Goal: Information Seeking & Learning: Check status

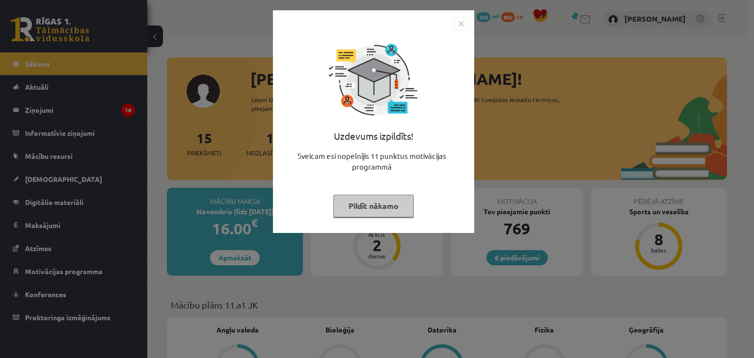
click at [461, 27] on img "Close" at bounding box center [460, 23] width 15 height 15
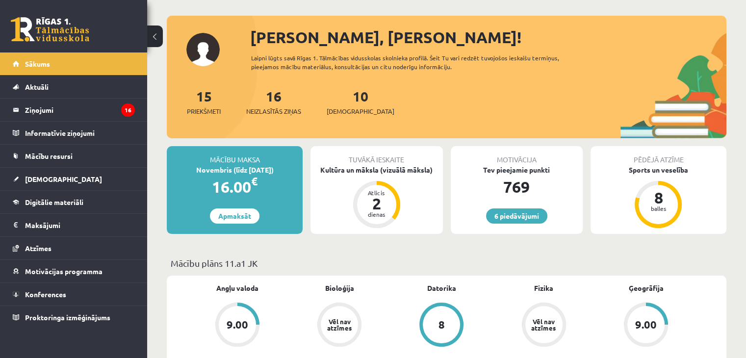
scroll to position [49, 0]
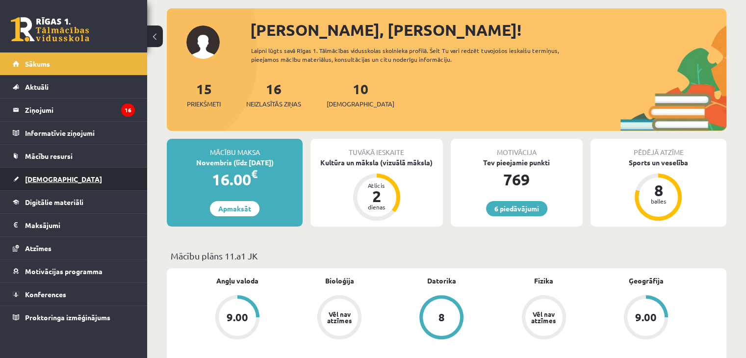
click at [88, 184] on link "[DEMOGRAPHIC_DATA]" at bounding box center [74, 179] width 122 height 23
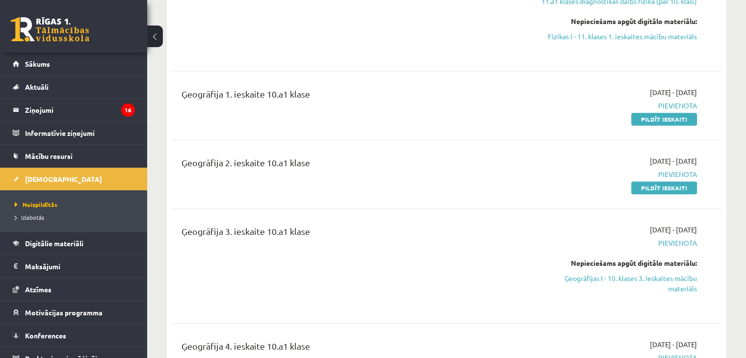
scroll to position [589, 0]
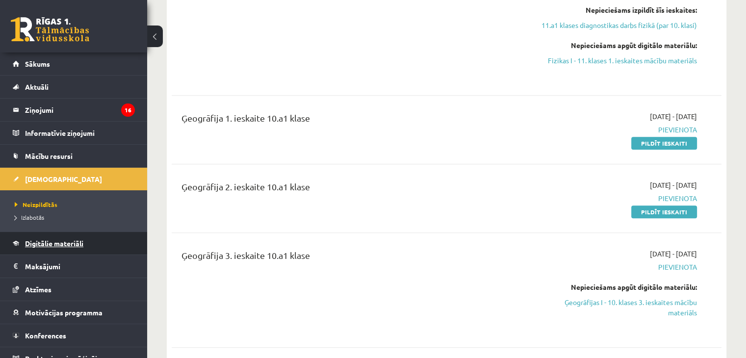
click at [61, 248] on link "Digitālie materiāli" at bounding box center [74, 243] width 122 height 23
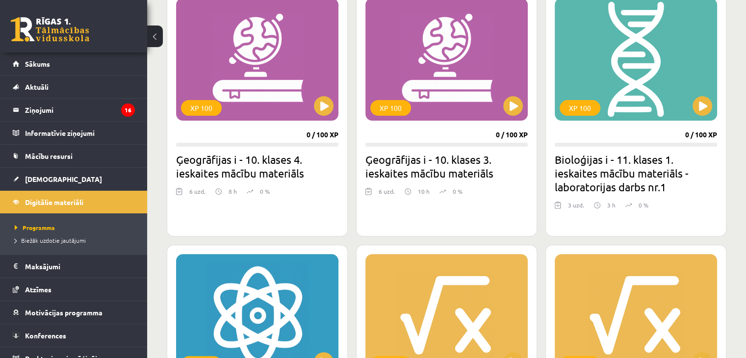
scroll to position [294, 0]
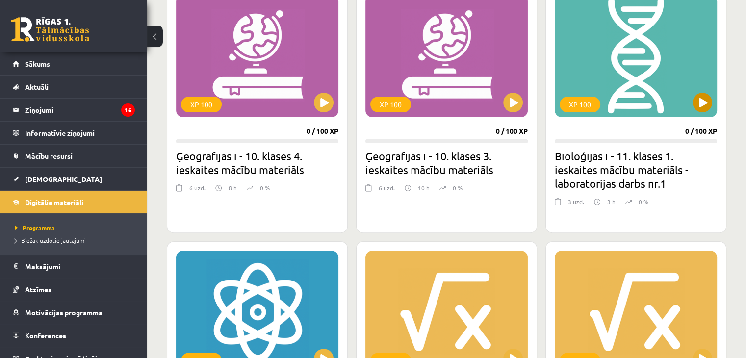
drag, startPoint x: 659, startPoint y: 37, endPoint x: 659, endPoint y: 43, distance: 5.9
click at [659, 39] on div "XP 100" at bounding box center [636, 56] width 162 height 123
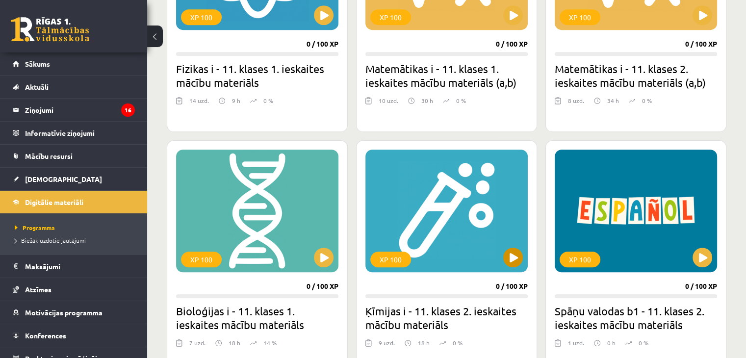
scroll to position [657, 0]
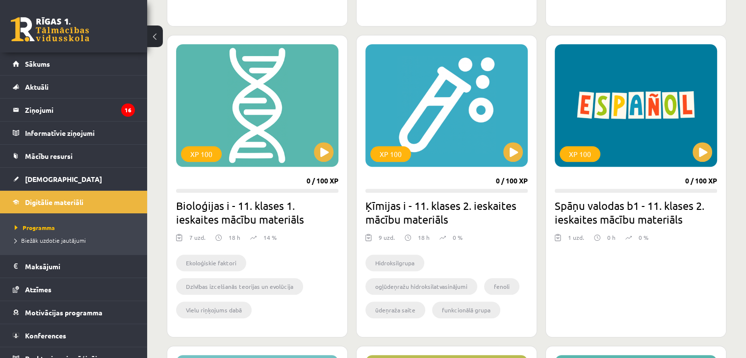
scroll to position [718, 0]
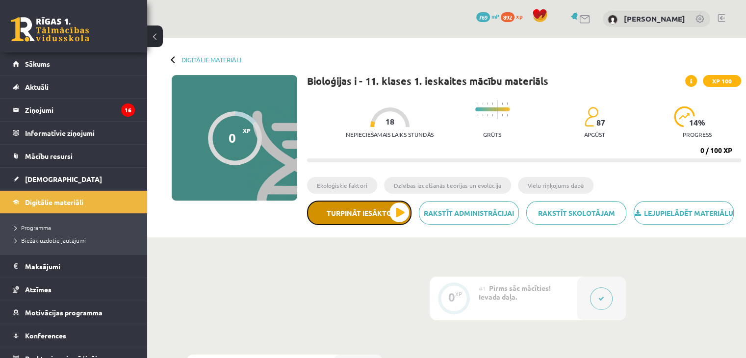
click at [379, 221] on button "Turpināt iesākto" at bounding box center [359, 213] width 105 height 25
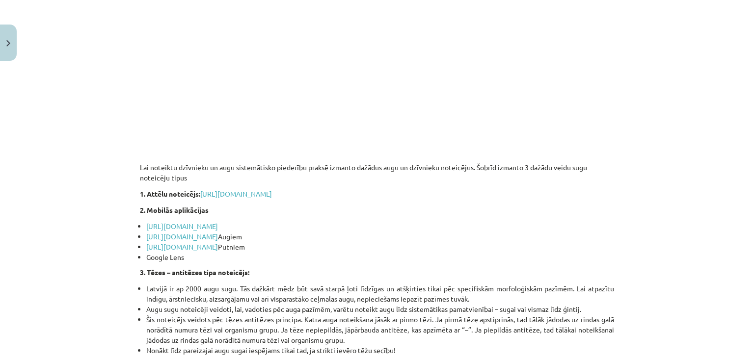
scroll to position [540, 0]
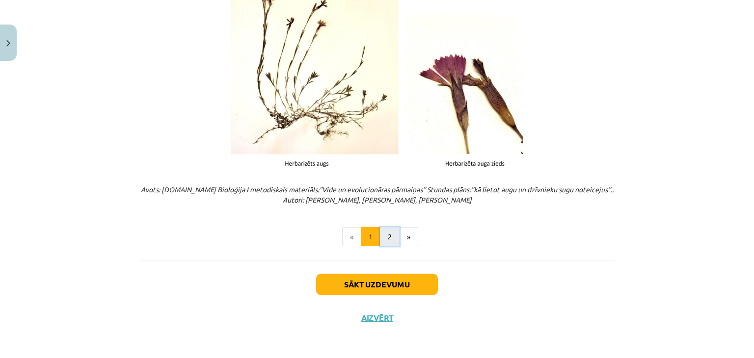
click at [387, 243] on button "2" at bounding box center [390, 237] width 20 height 20
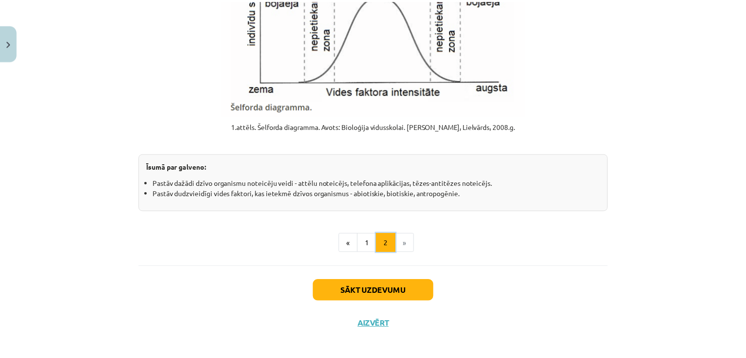
scroll to position [1233, 0]
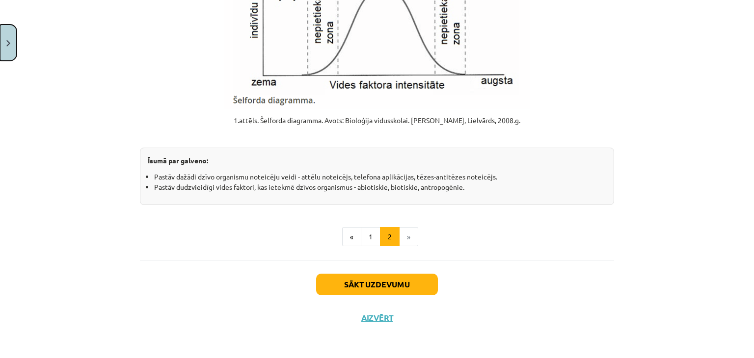
drag, startPoint x: 11, startPoint y: 32, endPoint x: 3, endPoint y: 43, distance: 13.1
click at [7, 36] on button "Close" at bounding box center [8, 43] width 17 height 36
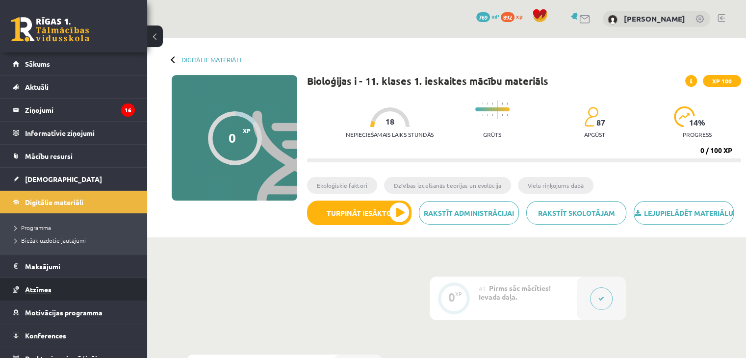
click at [79, 285] on link "Atzīmes" at bounding box center [74, 289] width 122 height 23
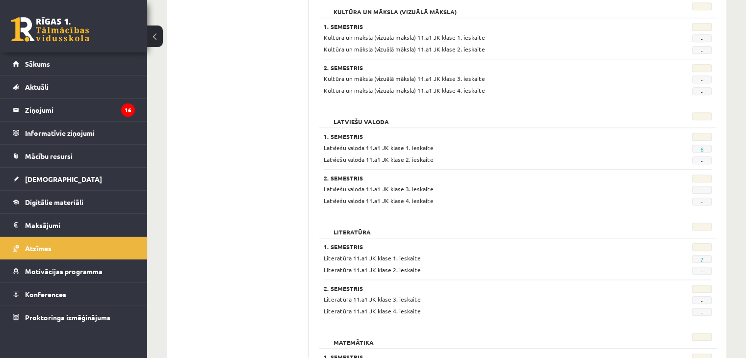
scroll to position [834, 0]
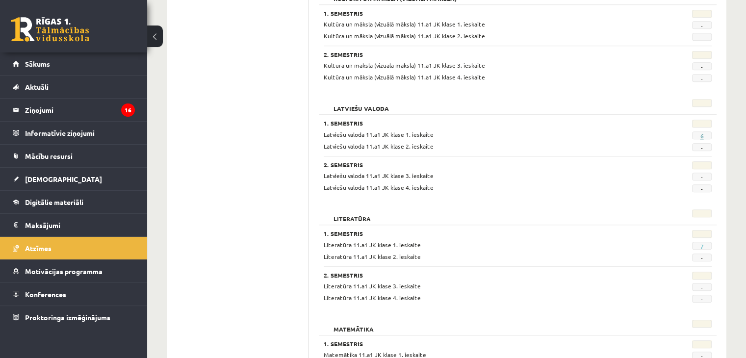
click at [702, 134] on link "6" at bounding box center [701, 136] width 3 height 8
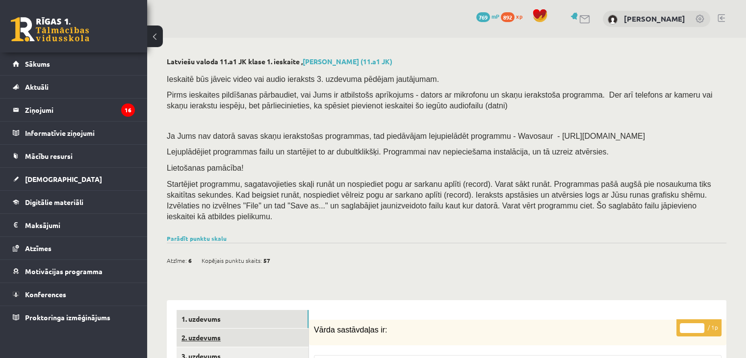
click at [237, 329] on link "2. uzdevums" at bounding box center [243, 338] width 132 height 18
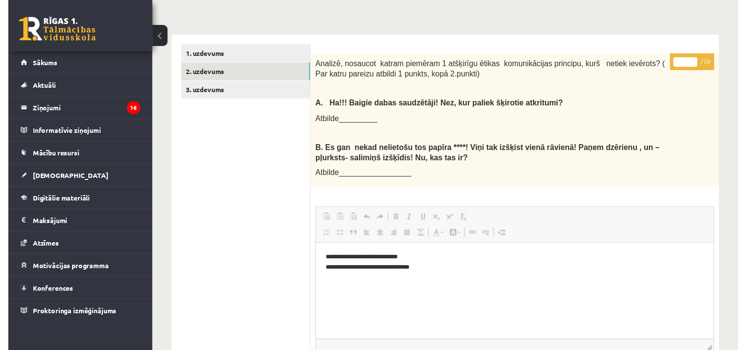
scroll to position [245, 0]
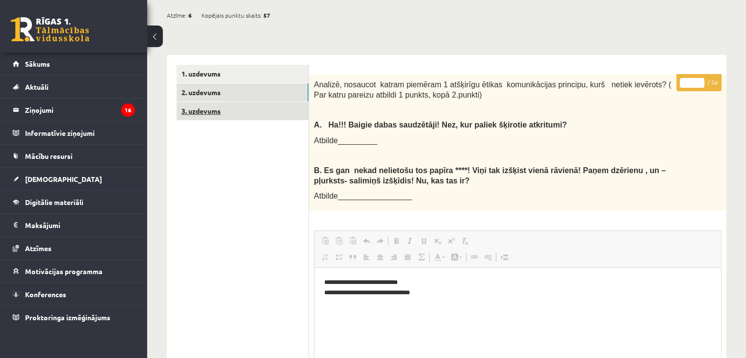
click at [242, 108] on link "3. uzdevums" at bounding box center [243, 111] width 132 height 18
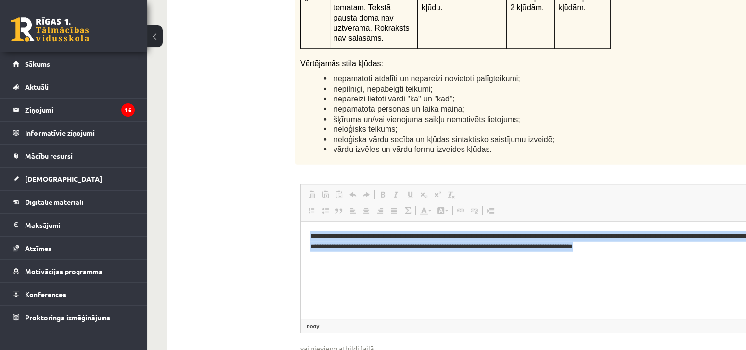
scroll to position [2962, 68]
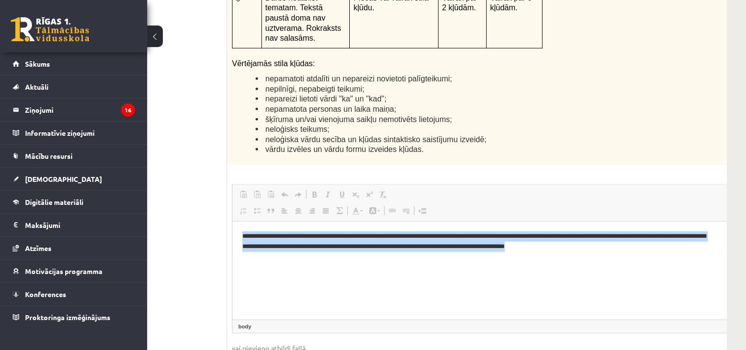
drag, startPoint x: 238, startPoint y: 233, endPoint x: 957, endPoint y: 370, distance: 731.3
click at [746, 255] on html "**********" at bounding box center [490, 241] width 515 height 40
click at [553, 262] on html "**********" at bounding box center [490, 241] width 515 height 40
click at [538, 262] on html "**********" at bounding box center [490, 241] width 515 height 40
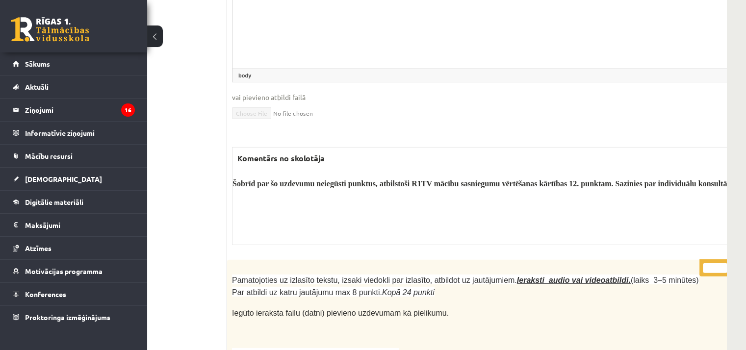
scroll to position [3207, 68]
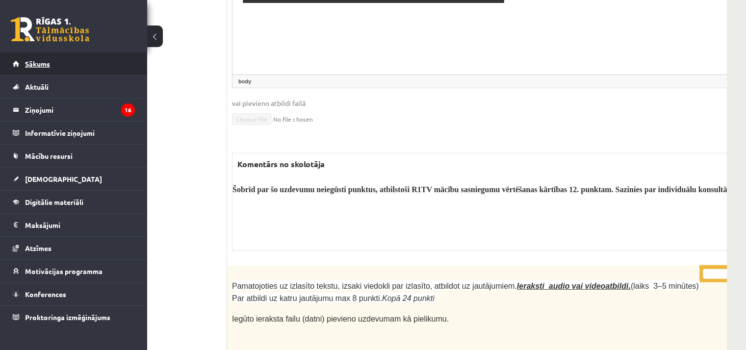
click at [114, 69] on link "Sākums" at bounding box center [74, 64] width 122 height 23
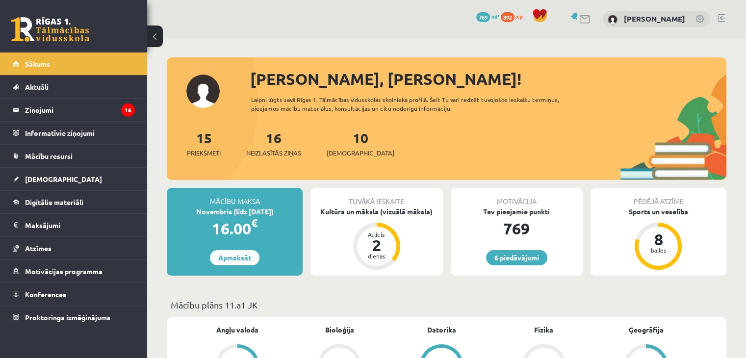
click at [700, 20] on link at bounding box center [701, 20] width 10 height 10
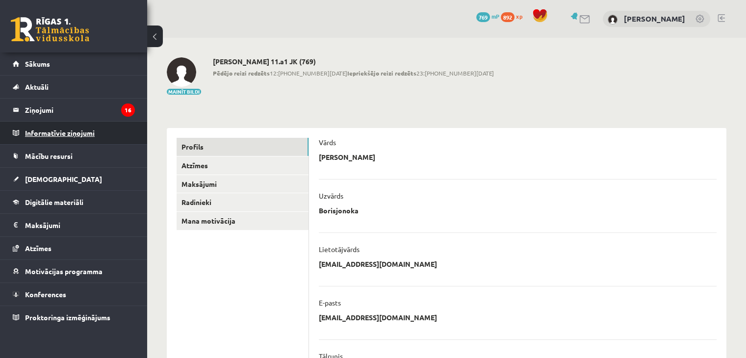
click at [118, 138] on legend "Informatīvie ziņojumi 0" at bounding box center [80, 133] width 110 height 23
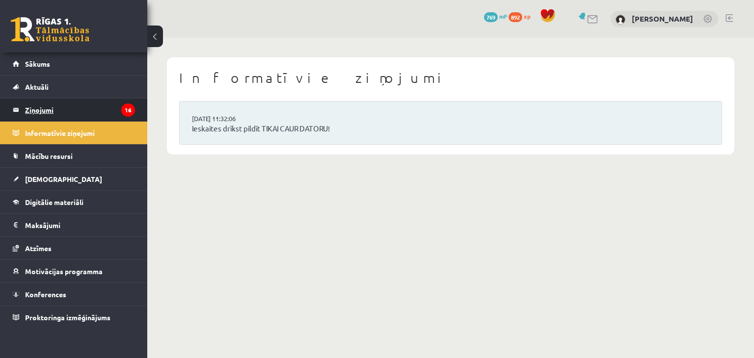
click at [79, 107] on legend "Ziņojumi 16" at bounding box center [80, 110] width 110 height 23
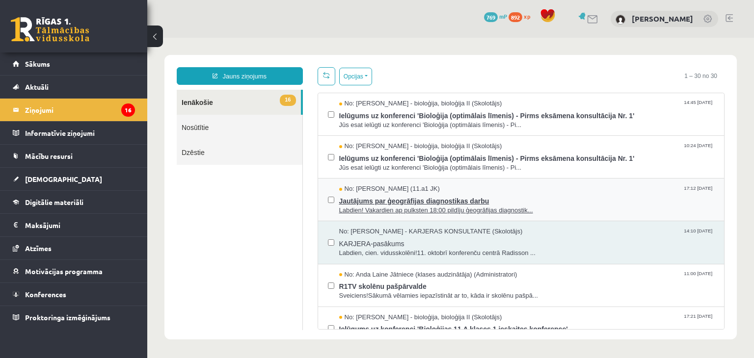
click at [530, 206] on span "Labdien! Vakardien ap pulksten 18:00 pildīju ģeogrāfijas diagnostik..." at bounding box center [526, 210] width 375 height 9
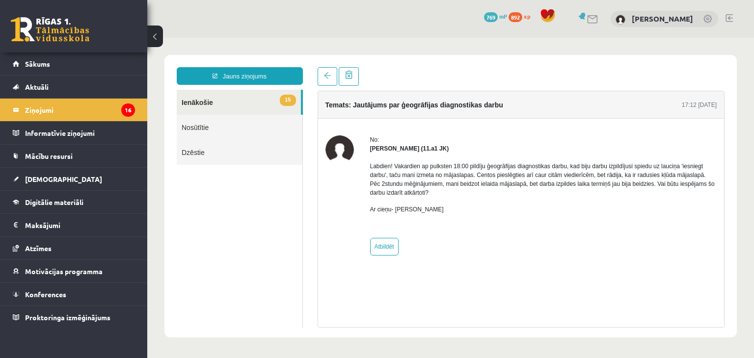
click at [254, 105] on link "15 Ienākošie" at bounding box center [239, 102] width 124 height 25
click at [320, 83] on link at bounding box center [327, 76] width 20 height 19
click at [326, 79] on span at bounding box center [327, 75] width 7 height 7
click at [98, 125] on legend "Informatīvie ziņojumi 0" at bounding box center [80, 133] width 110 height 23
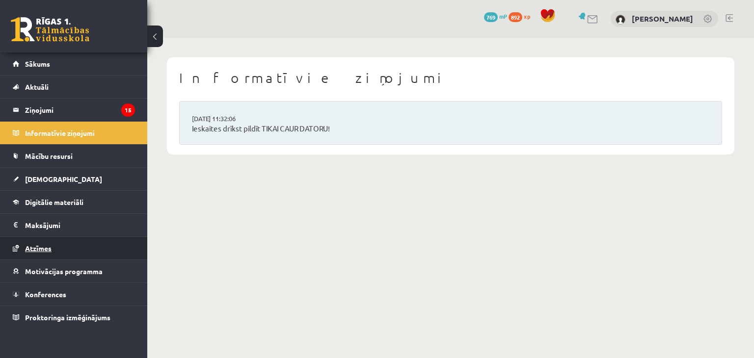
click at [86, 257] on link "Atzīmes" at bounding box center [74, 248] width 122 height 23
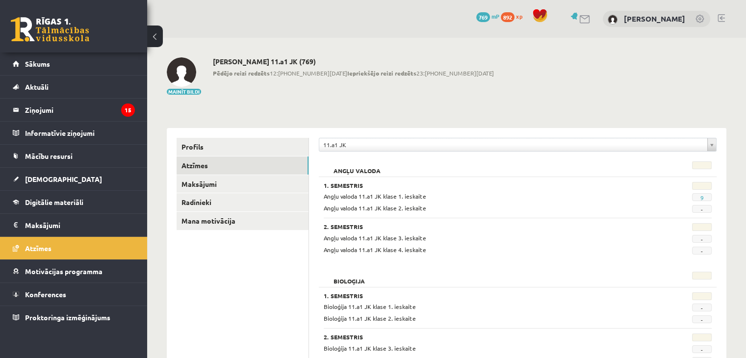
drag, startPoint x: 452, startPoint y: 158, endPoint x: 455, endPoint y: 138, distance: 20.3
click at [81, 156] on link "Mācību resursi" at bounding box center [74, 156] width 122 height 23
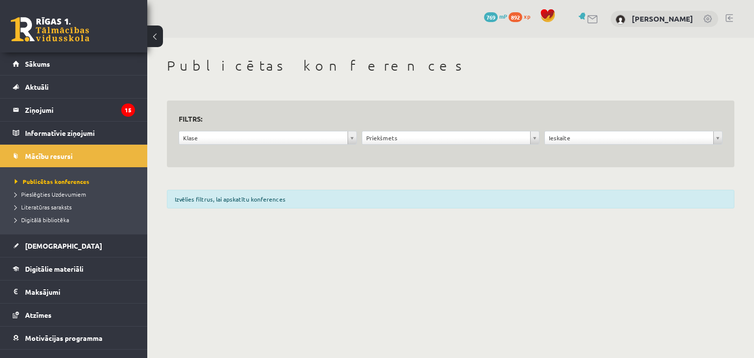
click at [79, 198] on li "Pieslēgties Uzdevumiem" at bounding box center [76, 194] width 123 height 13
click at [67, 183] on span "Publicētas konferences" at bounding box center [49, 182] width 69 height 8
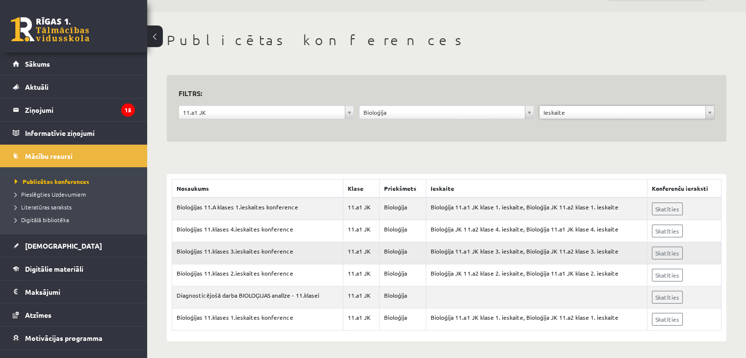
scroll to position [26, 0]
click at [667, 209] on link "Skatīties" at bounding box center [667, 208] width 31 height 13
